Goal: Check status: Check status

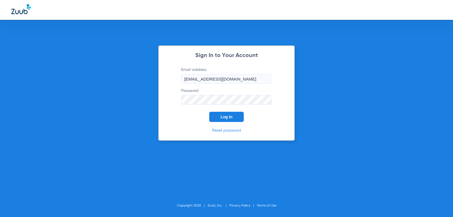
click at [228, 117] on span "Log In" at bounding box center [227, 116] width 12 height 5
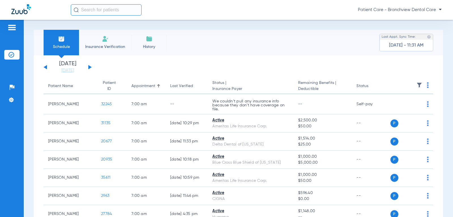
click at [88, 68] on div "[DATE] [DATE] [DATE] [DATE] [DATE] [DATE] [DATE] [DATE] [DATE] [DATE] [DATE] [D…" at bounding box center [68, 67] width 48 height 12
click at [89, 67] on button at bounding box center [89, 67] width 3 height 4
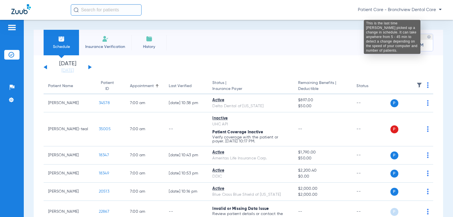
click at [427, 37] on img at bounding box center [429, 37] width 4 height 4
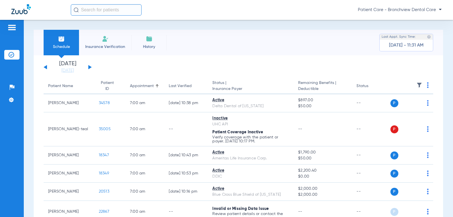
click at [427, 39] on img at bounding box center [429, 37] width 4 height 4
click at [388, 64] on app-single-date-navigator "[DATE] [DATE] [DATE] [DATE] [DATE] [DATE] [DATE] [DATE] [DATE] [DATE] [DATE] [D…" at bounding box center [239, 67] width 390 height 12
click at [91, 68] on button at bounding box center [89, 67] width 3 height 4
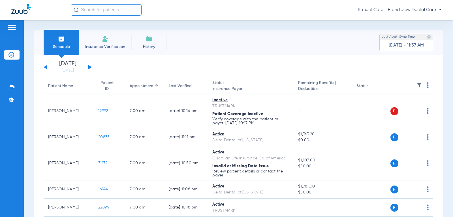
click at [90, 65] on div "[DATE] [DATE] [DATE] [DATE] [DATE] [DATE] [DATE] [DATE] [DATE] [DATE] [DATE] [D…" at bounding box center [68, 67] width 48 height 12
click at [89, 67] on button at bounding box center [89, 67] width 3 height 4
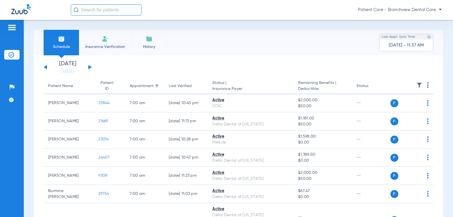
click at [89, 68] on button at bounding box center [89, 67] width 3 height 4
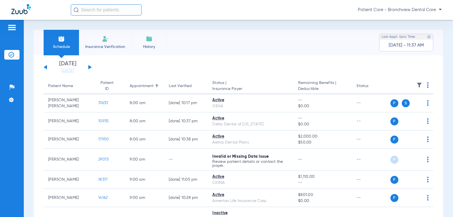
click at [89, 67] on button at bounding box center [89, 67] width 3 height 4
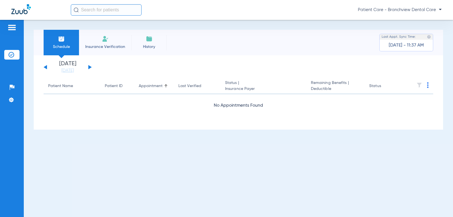
click at [89, 67] on button at bounding box center [89, 67] width 3 height 4
